Goal: Check status: Check status

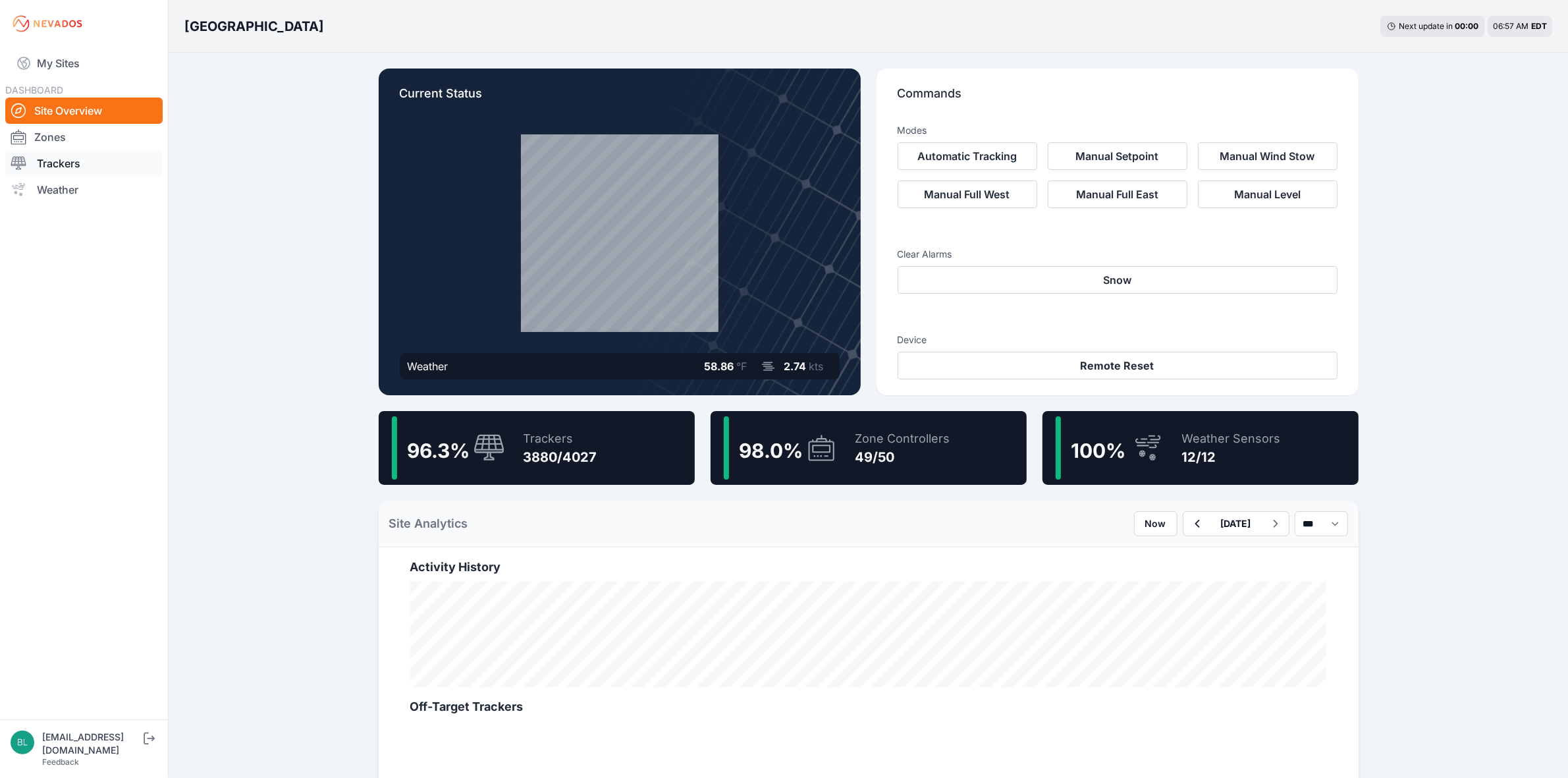
click at [126, 155] on link "Trackers" at bounding box center [84, 163] width 157 height 26
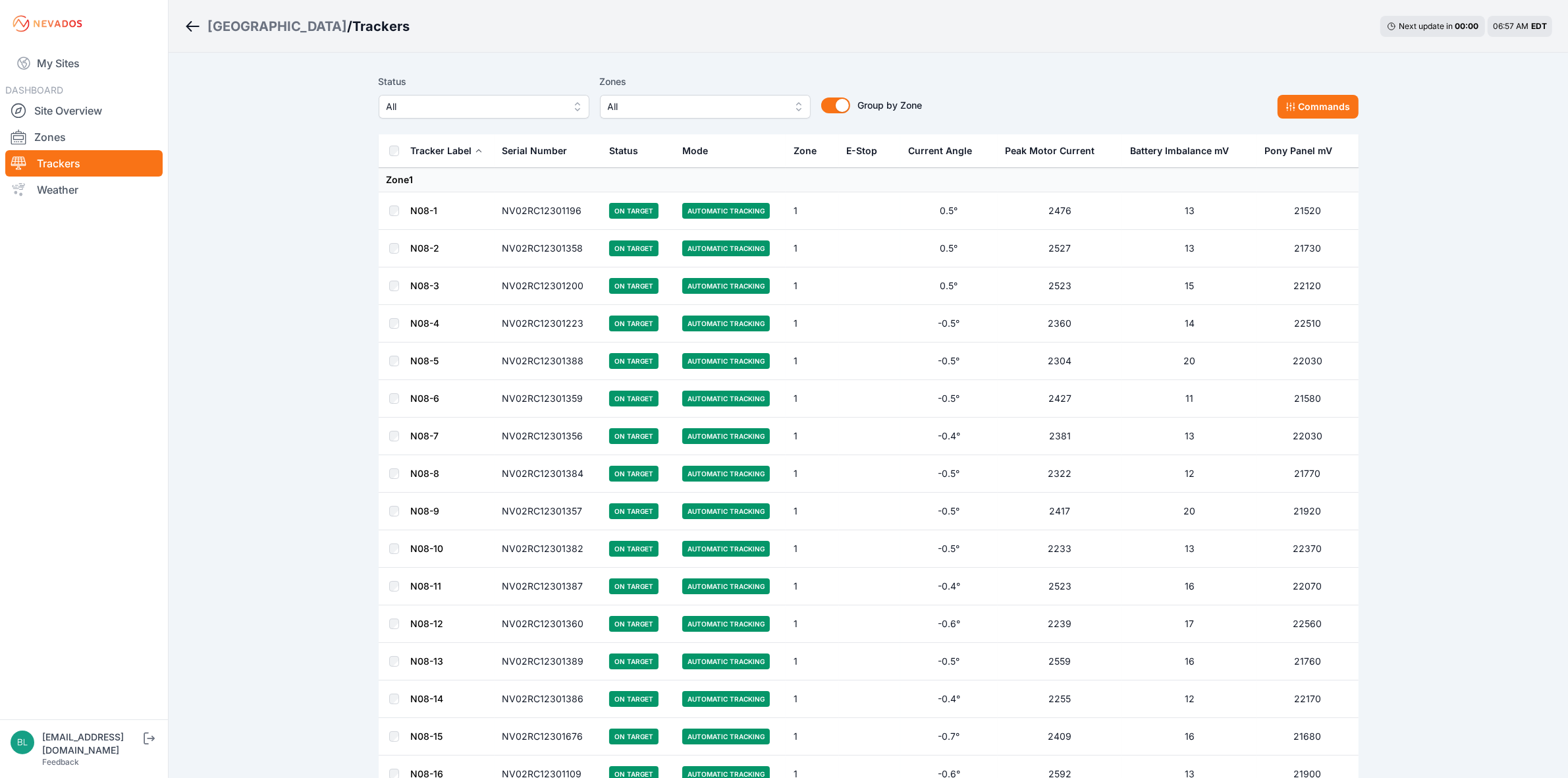
click at [799, 106] on button "All" at bounding box center [705, 107] width 211 height 24
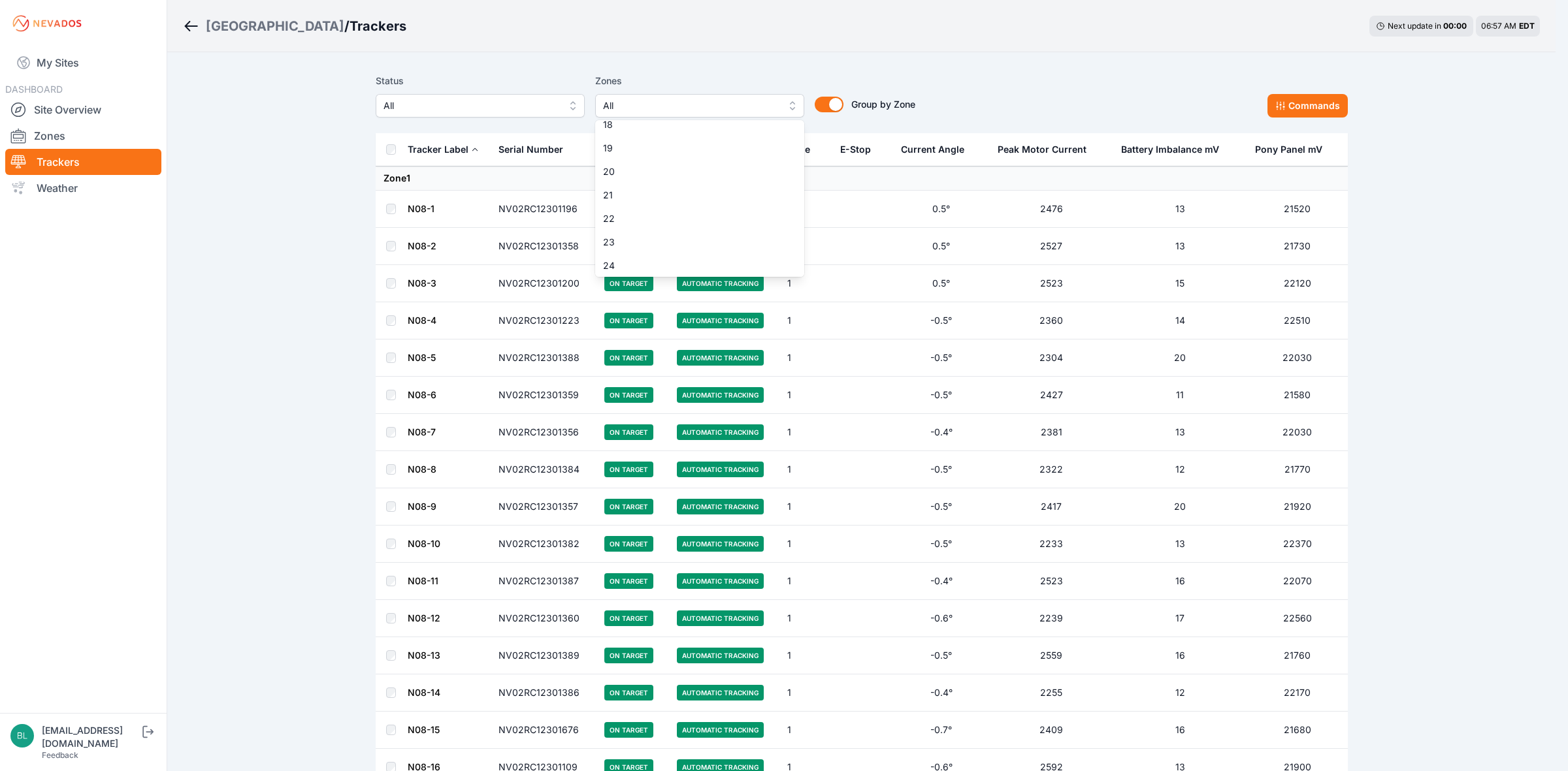
scroll to position [408, 0]
click at [747, 187] on div "21" at bounding box center [699, 197] width 209 height 24
click at [754, 242] on span "23" at bounding box center [691, 244] width 178 height 13
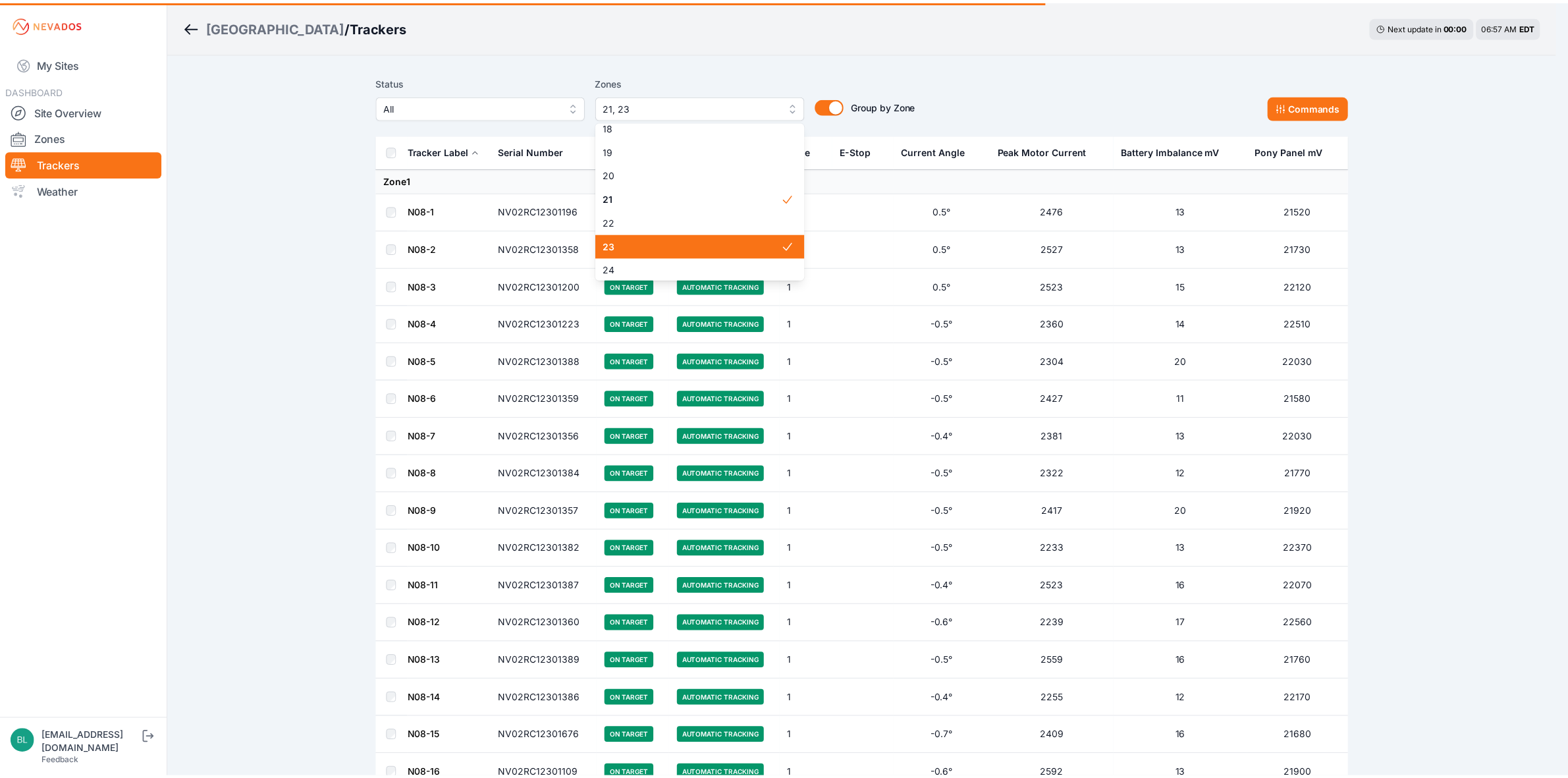
scroll to position [494, 0]
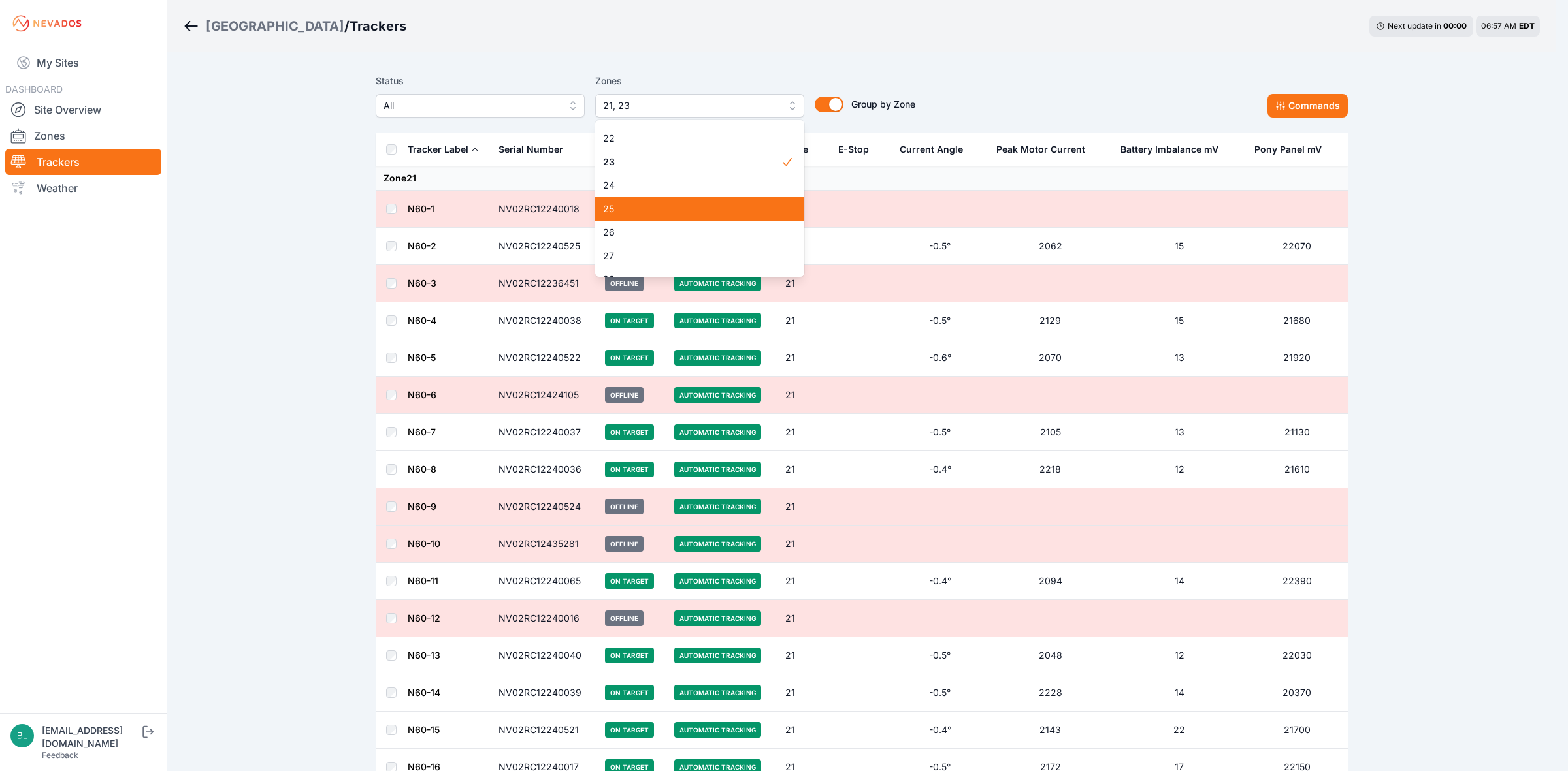
click at [739, 203] on span "25" at bounding box center [691, 209] width 178 height 13
